Goal: Information Seeking & Learning: Find specific fact

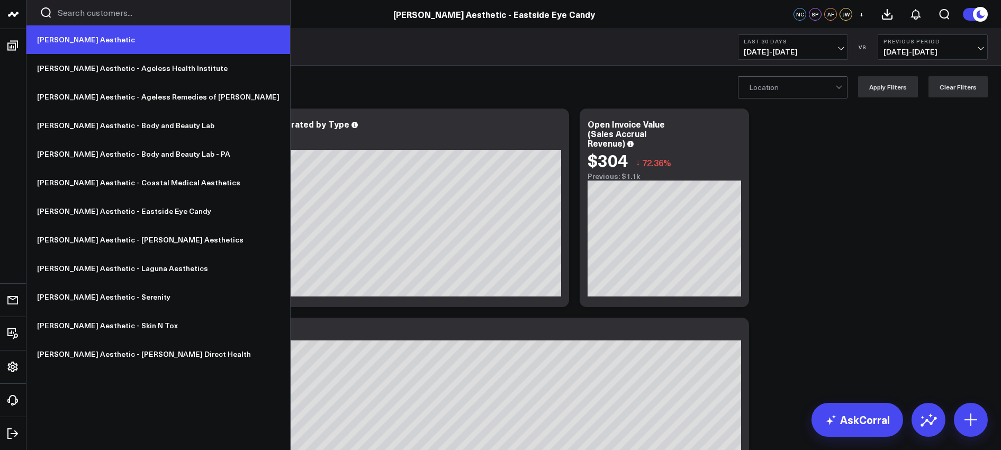
click at [50, 40] on link "[PERSON_NAME] Aesthetic" at bounding box center [158, 39] width 264 height 29
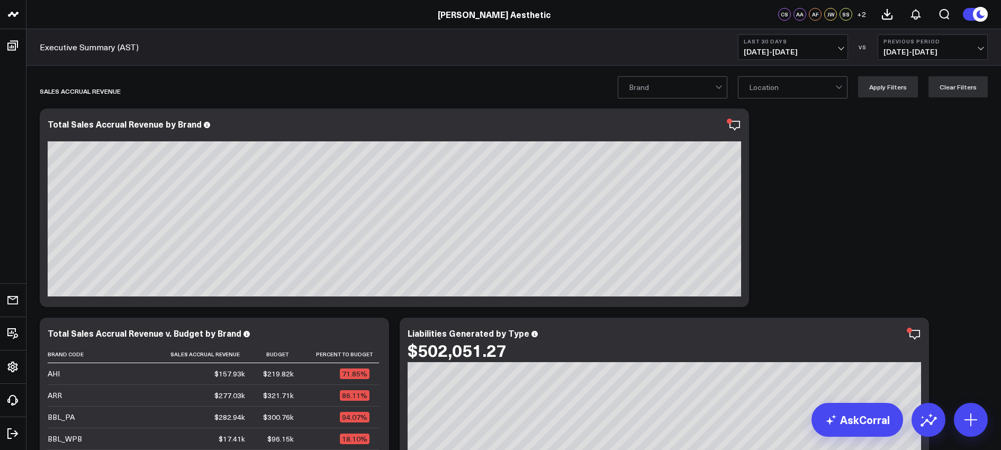
click at [773, 49] on span "[DATE] - [DATE]" at bounding box center [793, 52] width 98 height 8
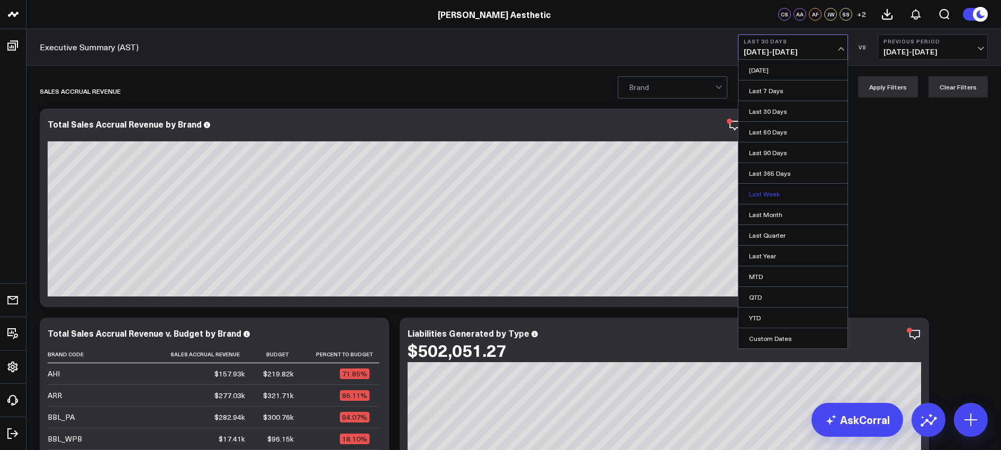
click at [760, 193] on link "Last Week" at bounding box center [792, 194] width 109 height 20
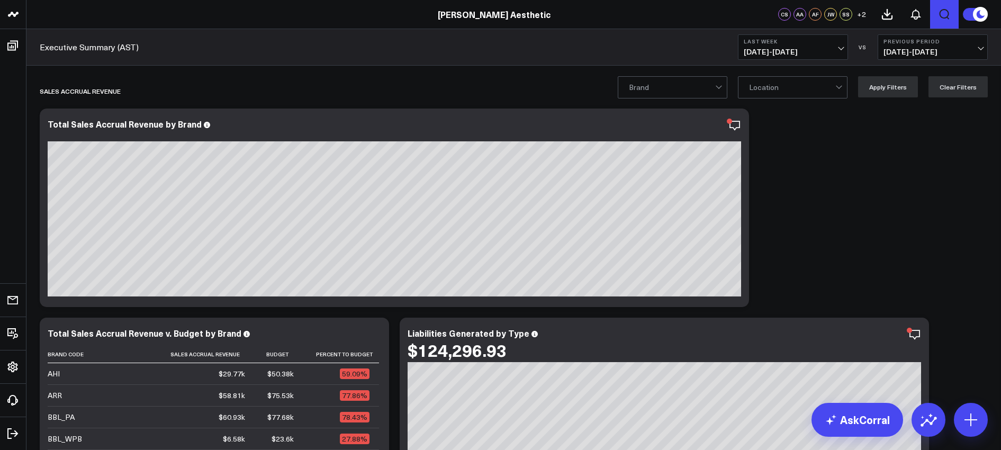
click at [943, 9] on icon "Open search" at bounding box center [944, 14] width 10 height 11
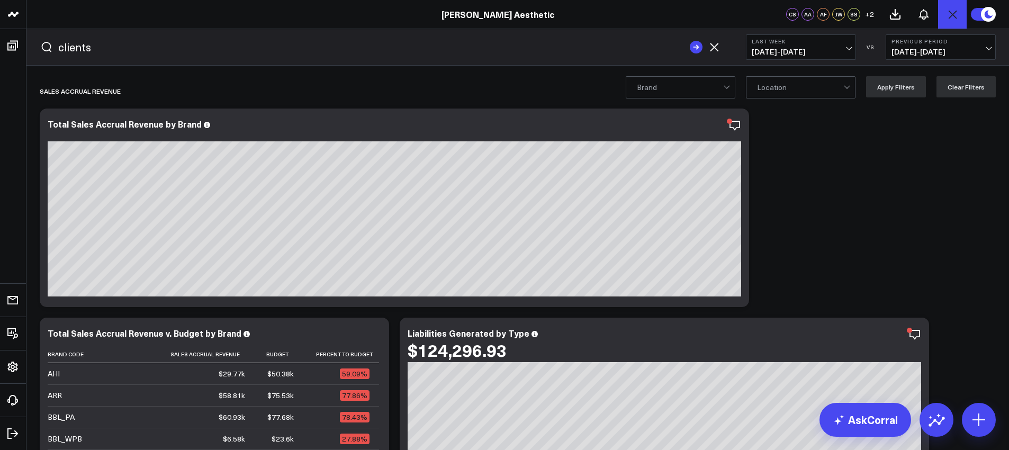
click at [690, 41] on button "submit" at bounding box center [696, 47] width 13 height 13
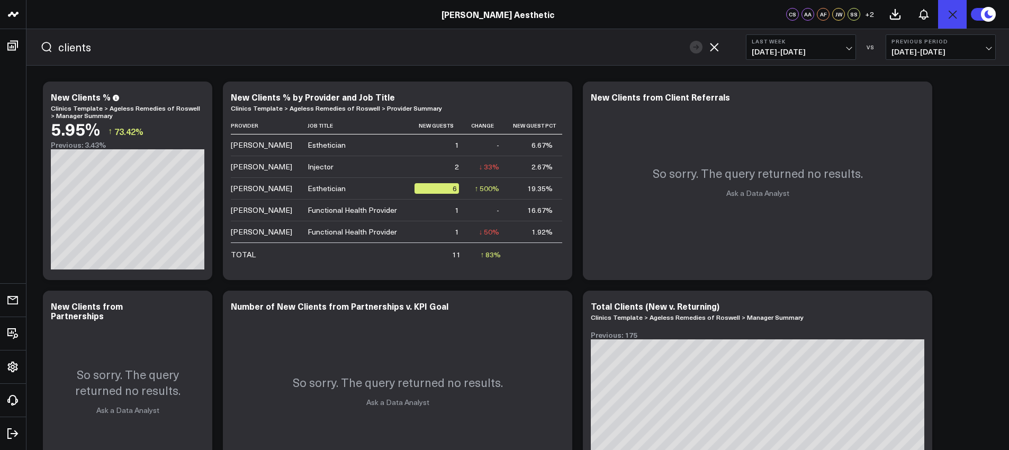
click at [60, 51] on input "clients" at bounding box center [371, 47] width 626 height 16
type input "total clients"
click at [690, 41] on button "submit" at bounding box center [696, 47] width 13 height 13
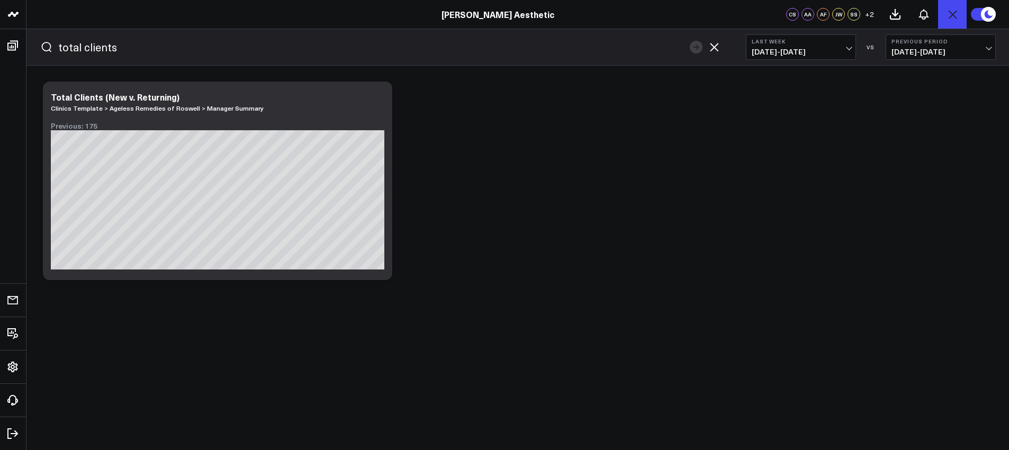
click at [712, 49] on icon "button" at bounding box center [714, 47] width 13 height 13
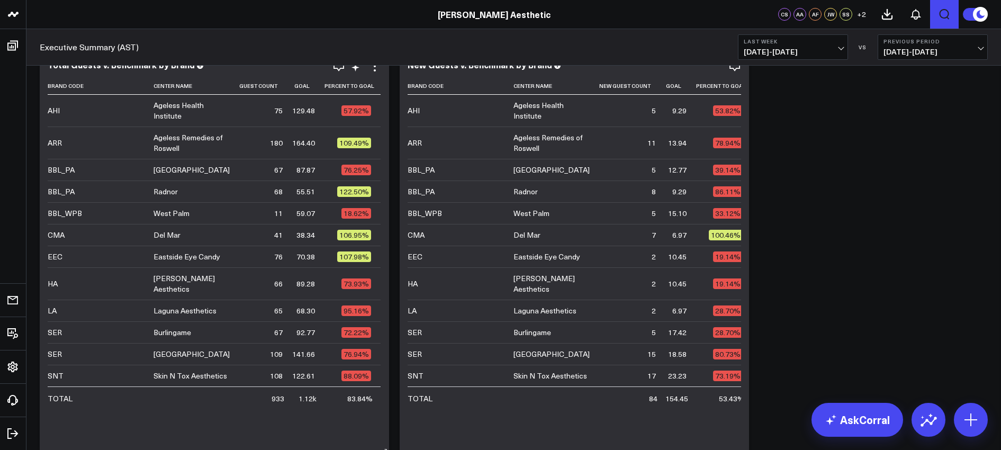
scroll to position [2371, 0]
